Goal: Transaction & Acquisition: Download file/media

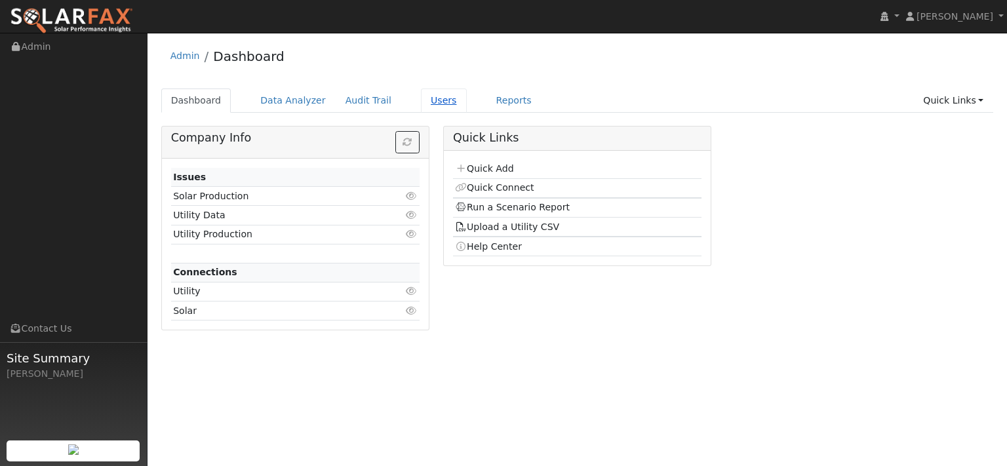
click at [467, 107] on link "Users" at bounding box center [444, 100] width 46 height 24
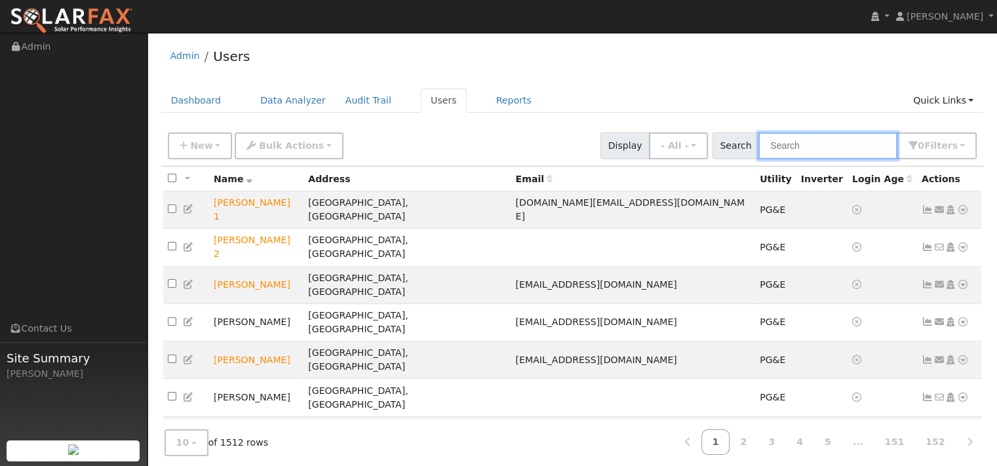
click at [760, 159] on input "text" at bounding box center [827, 145] width 139 height 27
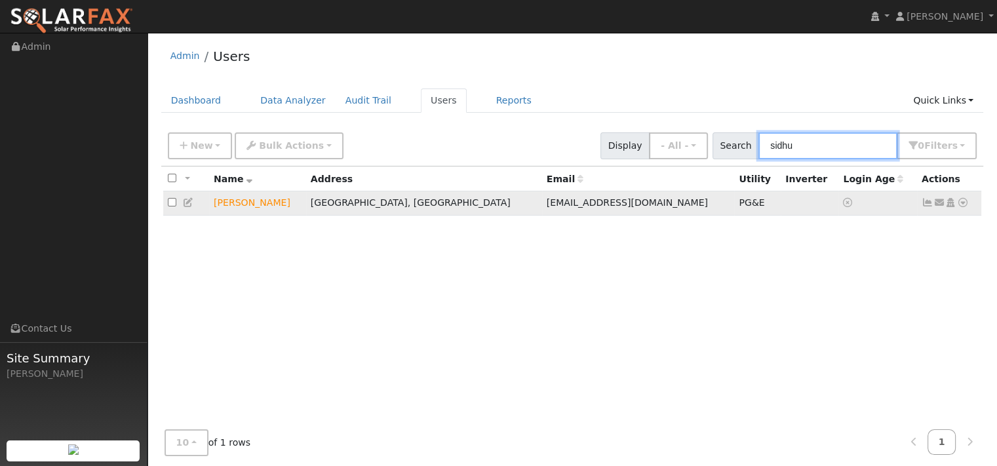
type input "sidhu"
click at [957, 207] on icon at bounding box center [963, 202] width 12 height 9
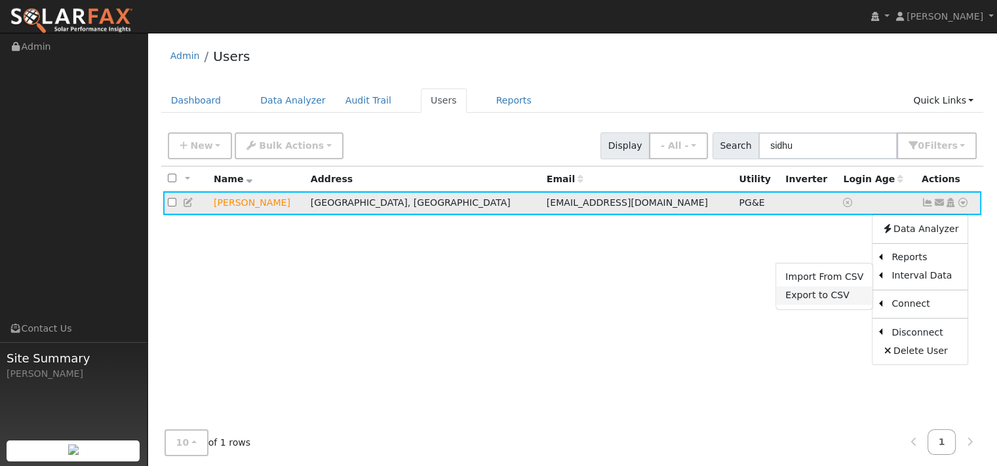
click at [776, 305] on link "Export to CSV" at bounding box center [824, 295] width 96 height 18
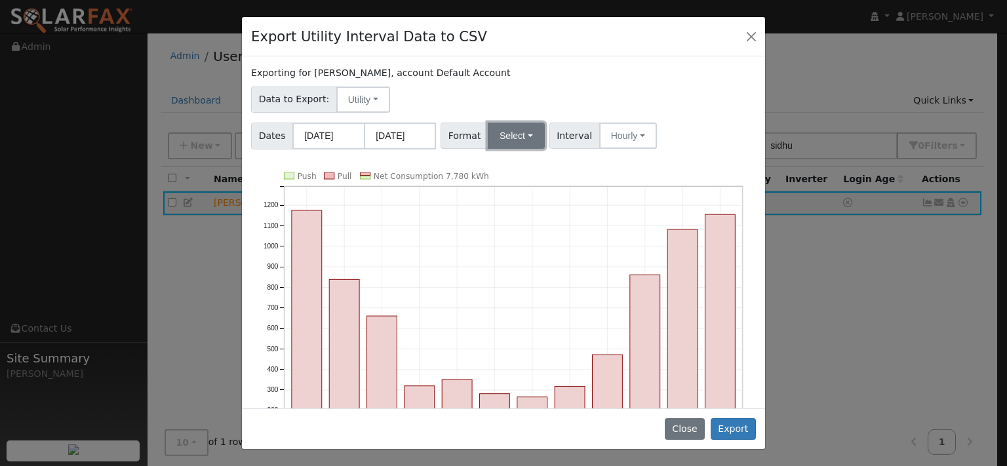
click at [545, 149] on button "Select" at bounding box center [516, 136] width 57 height 26
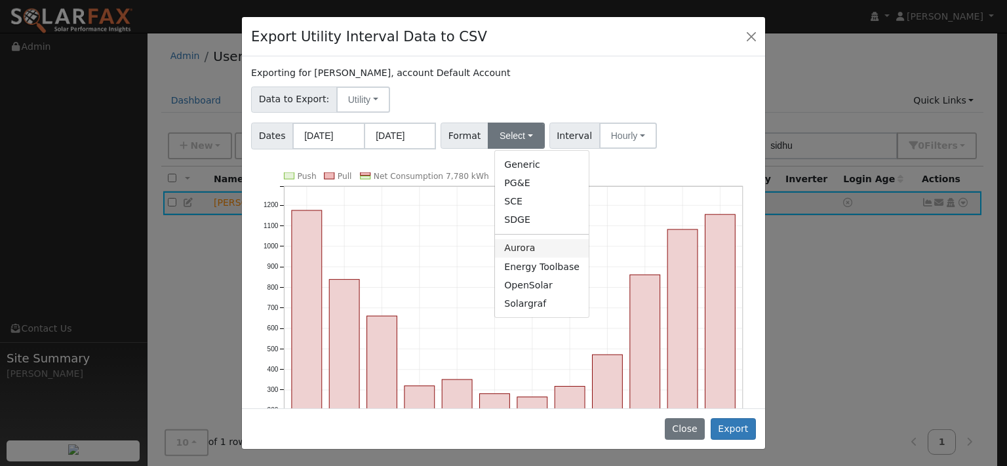
click at [528, 258] on link "Aurora" at bounding box center [542, 248] width 94 height 18
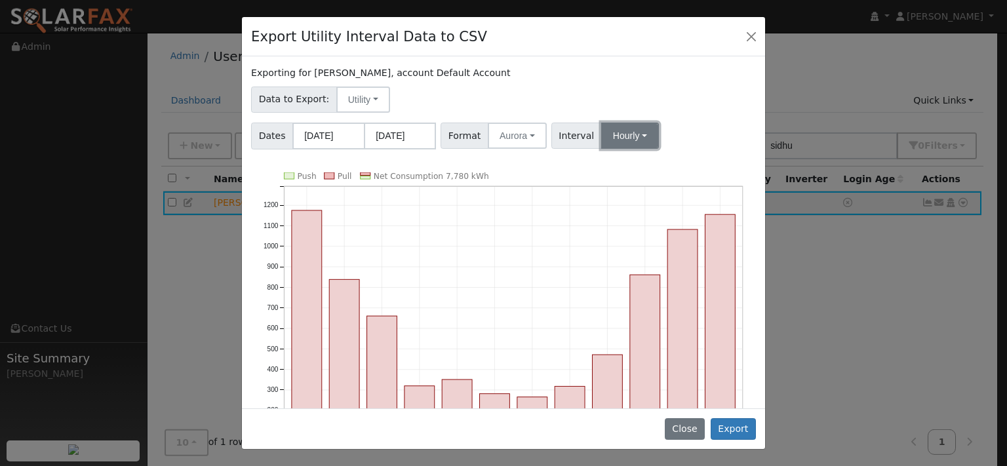
click at [659, 149] on button "Hourly" at bounding box center [630, 136] width 58 height 26
click at [657, 174] on link "15 Minute" at bounding box center [652, 164] width 91 height 18
click at [725, 421] on button "Export" at bounding box center [732, 429] width 45 height 22
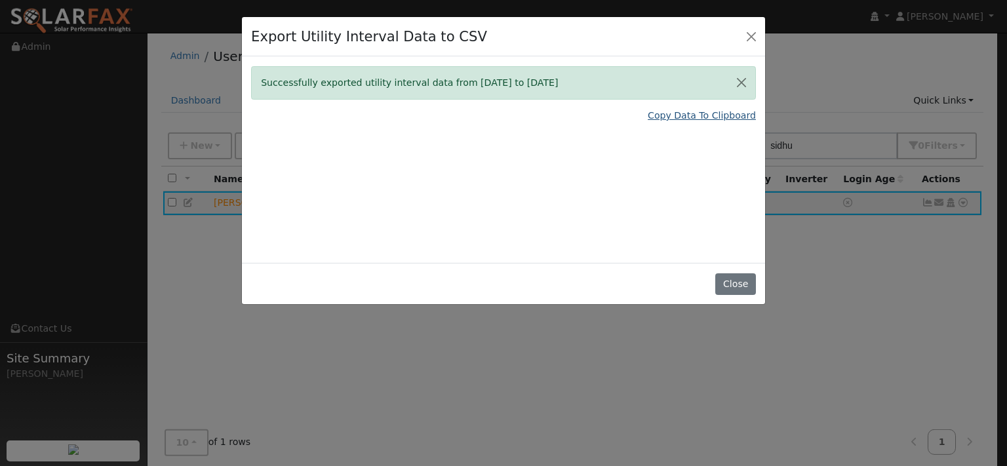
click at [666, 123] on link "Copy Data To Clipboard" at bounding box center [701, 116] width 108 height 14
click at [746, 44] on button "Close" at bounding box center [751, 36] width 18 height 18
